Goal: Task Accomplishment & Management: Use online tool/utility

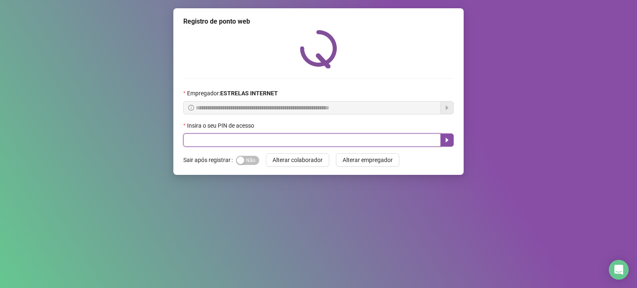
click at [331, 144] on input "text" at bounding box center [312, 140] width 258 height 13
click at [315, 137] on input "text" at bounding box center [312, 140] width 258 height 13
type input "*****"
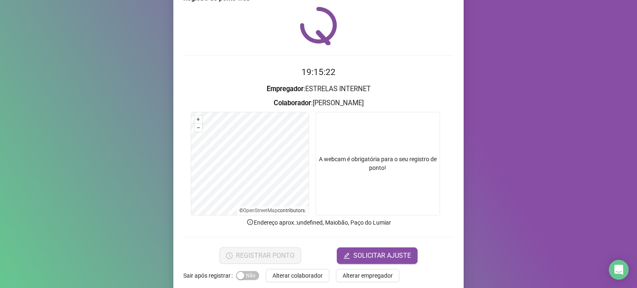
scroll to position [35, 0]
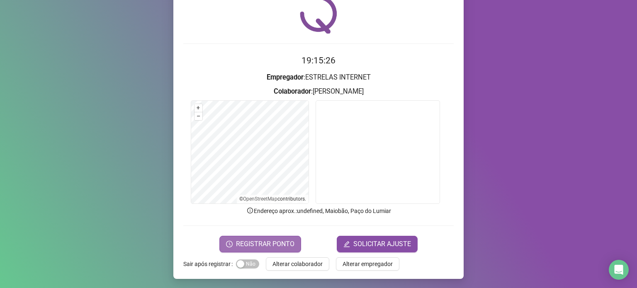
click at [254, 243] on span "REGISTRAR PONTO" at bounding box center [265, 244] width 58 height 10
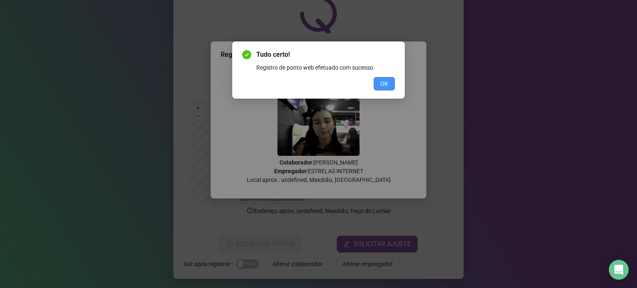
click at [376, 80] on button "OK" at bounding box center [384, 83] width 21 height 13
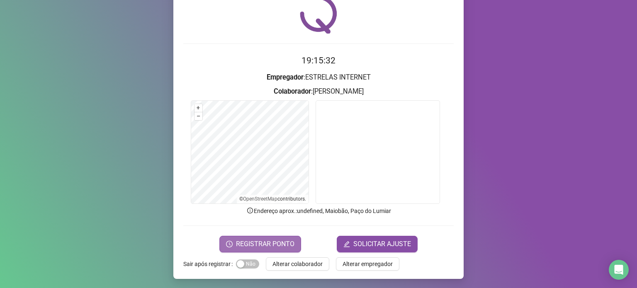
click at [283, 245] on span "REGISTRAR PONTO" at bounding box center [265, 244] width 58 height 10
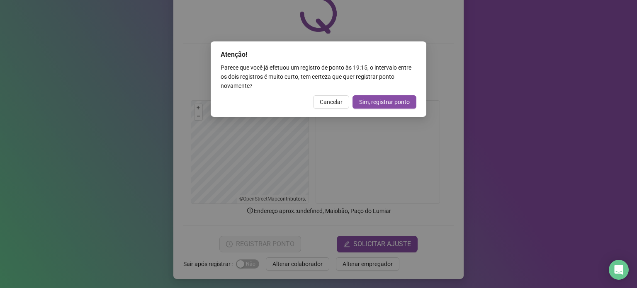
click at [38, 112] on div "Atenção! Parece que você já efetuou um registro de ponto às 19:15 , o intervalo…" at bounding box center [318, 144] width 637 height 288
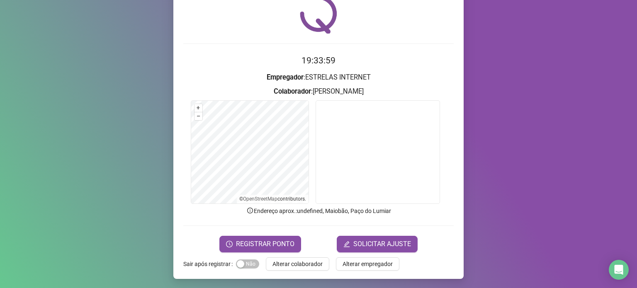
click at [571, 106] on div "Registro de ponto web 19:33:59 Empregador : ESTRELAS INTERNET Colaborador : [PE…" at bounding box center [318, 144] width 637 height 288
click at [283, 240] on span "REGISTRAR PONTO" at bounding box center [265, 244] width 58 height 10
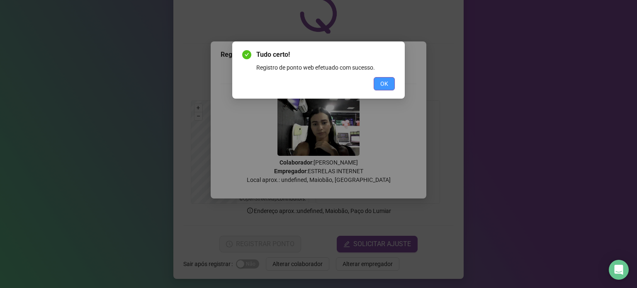
click at [389, 85] on button "OK" at bounding box center [384, 83] width 21 height 13
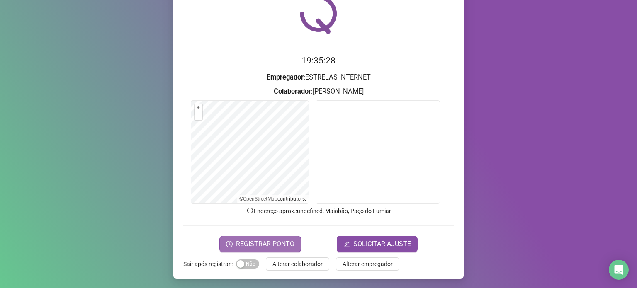
click at [290, 248] on span "REGISTRAR PONTO" at bounding box center [265, 244] width 58 height 10
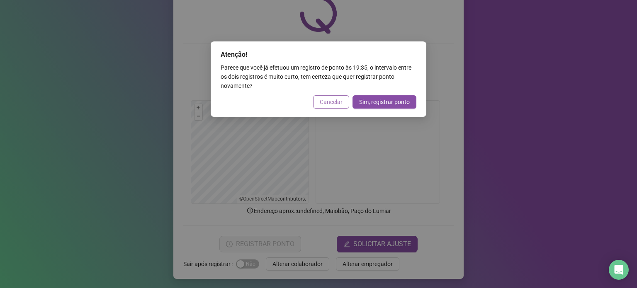
click at [327, 101] on span "Cancelar" at bounding box center [331, 101] width 23 height 9
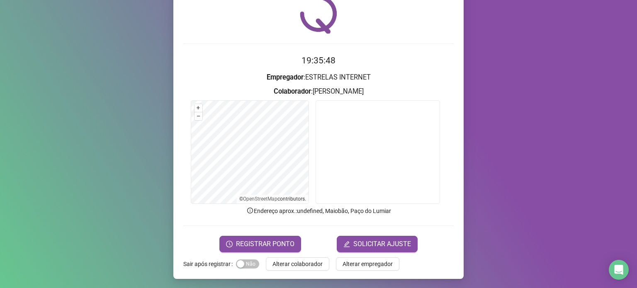
drag, startPoint x: 119, startPoint y: 242, endPoint x: 113, endPoint y: 226, distance: 16.4
click at [119, 242] on div "Registro de ponto web 19:35:48 Empregador : ESTRELAS INTERNET Colaborador : [PE…" at bounding box center [318, 144] width 637 height 288
